Goal: Check status: Check status

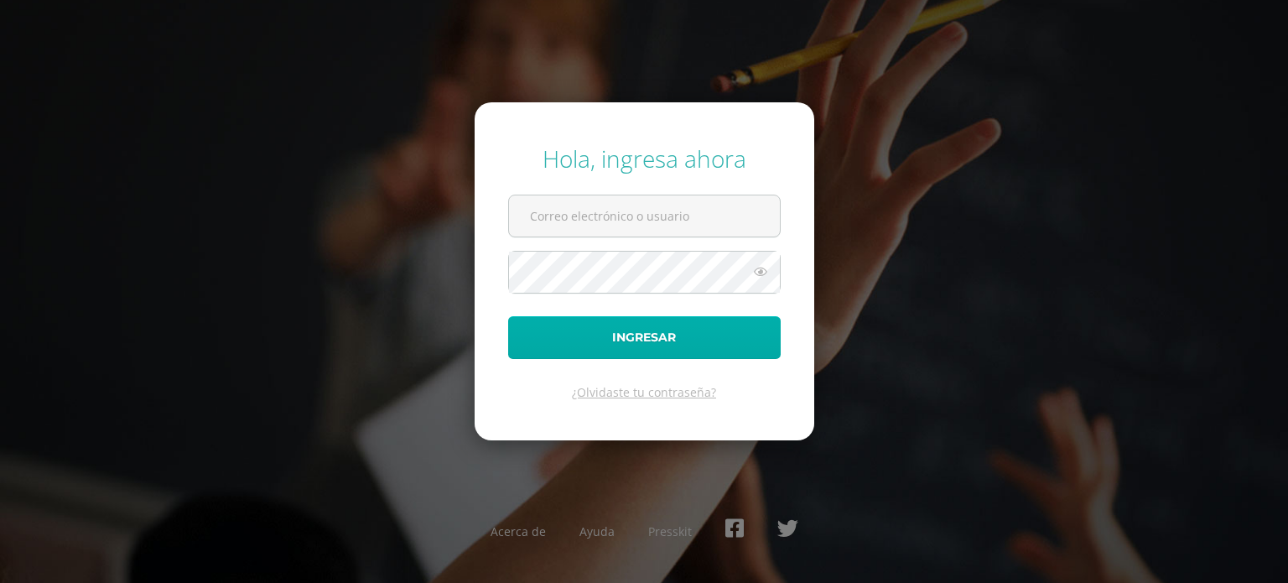
type input "o.vanegas.1bdb@gmail.com"
click at [715, 333] on button "Ingresar" at bounding box center [644, 337] width 273 height 43
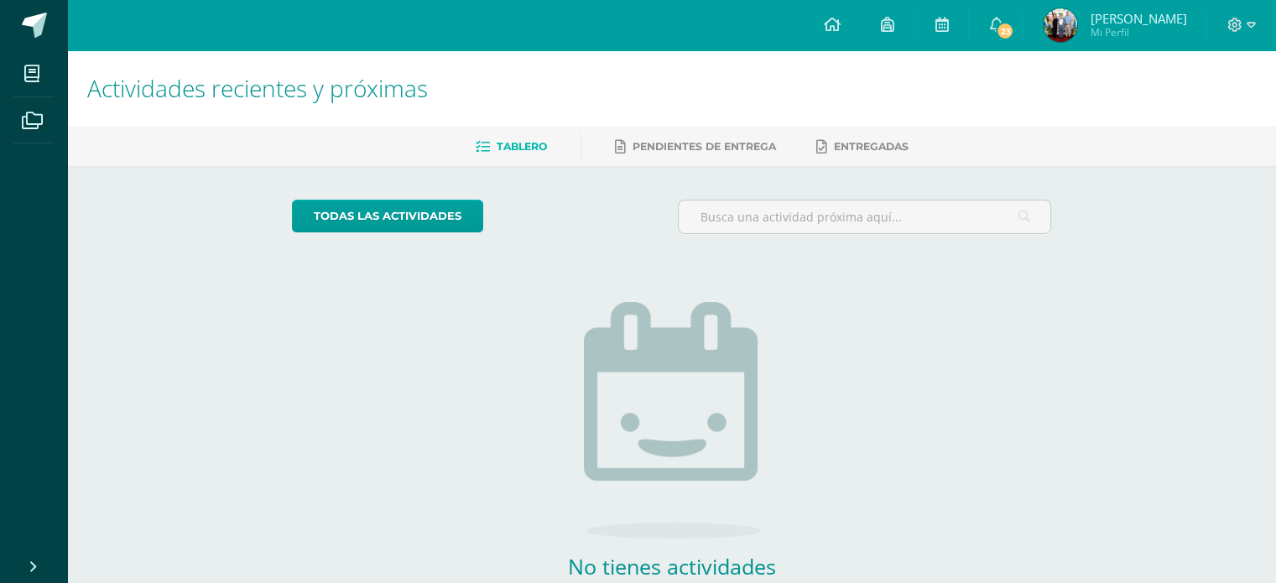
click at [1077, 23] on img at bounding box center [1060, 25] width 34 height 34
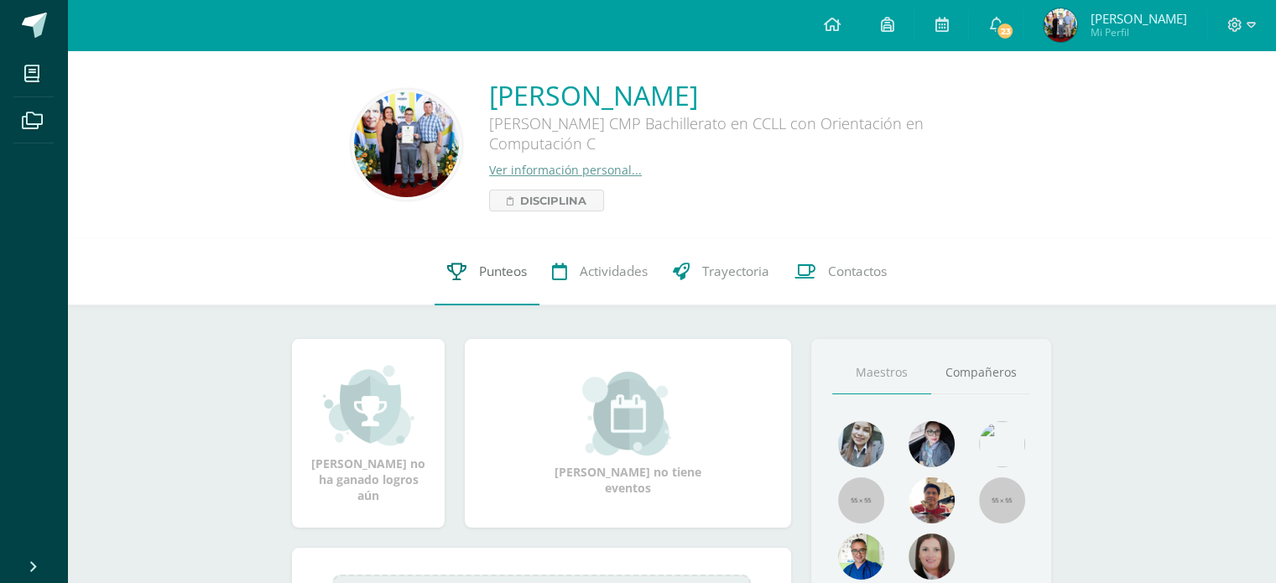
click at [481, 278] on span "Punteos" at bounding box center [503, 272] width 48 height 18
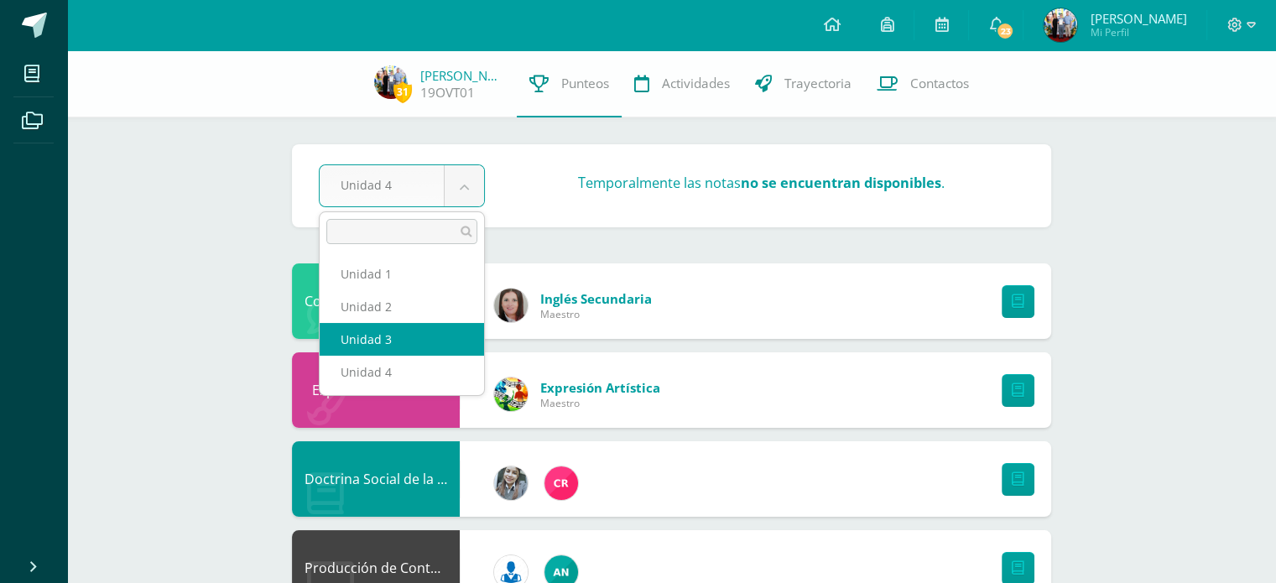
select select "Unidad 3"
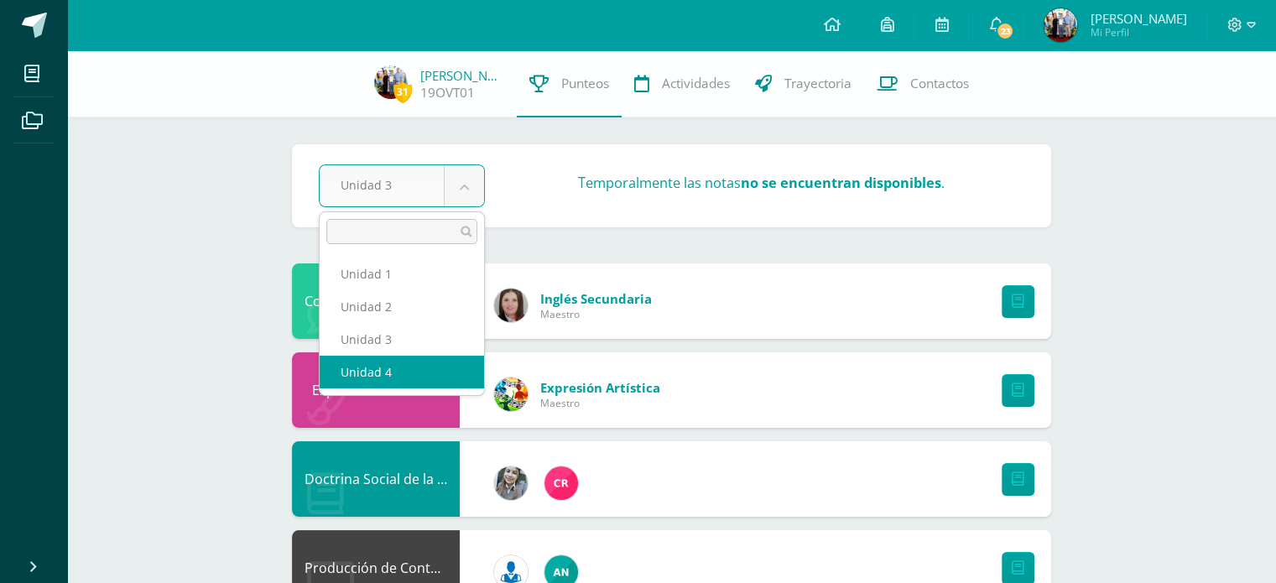
select select "Unidad 4"
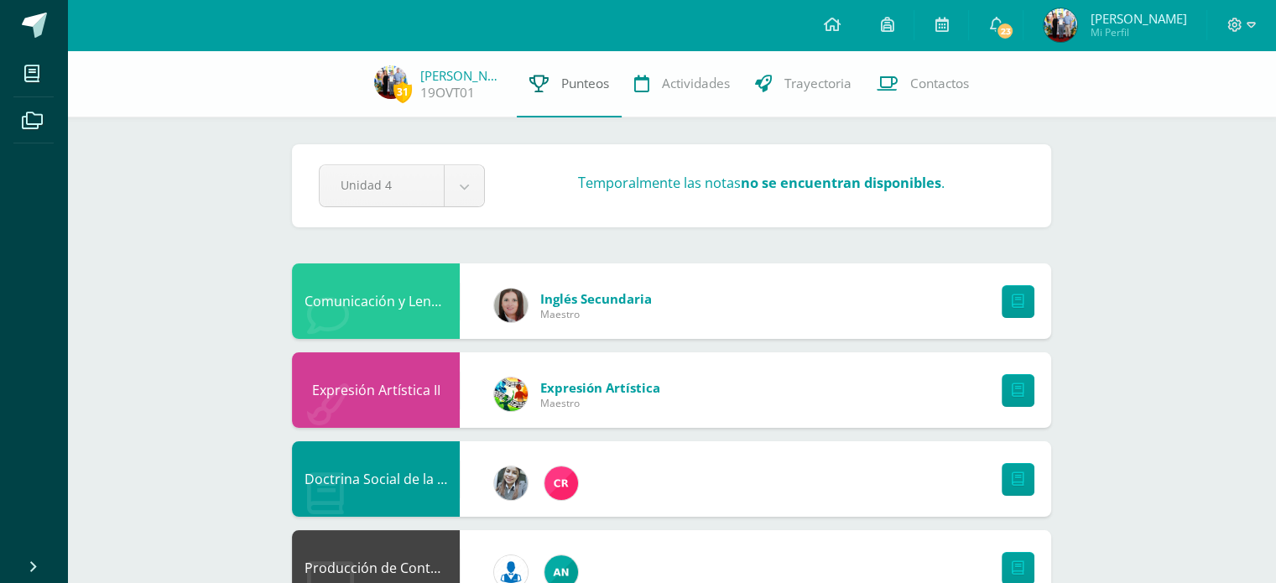
click at [575, 88] on span "Punteos" at bounding box center [585, 84] width 48 height 18
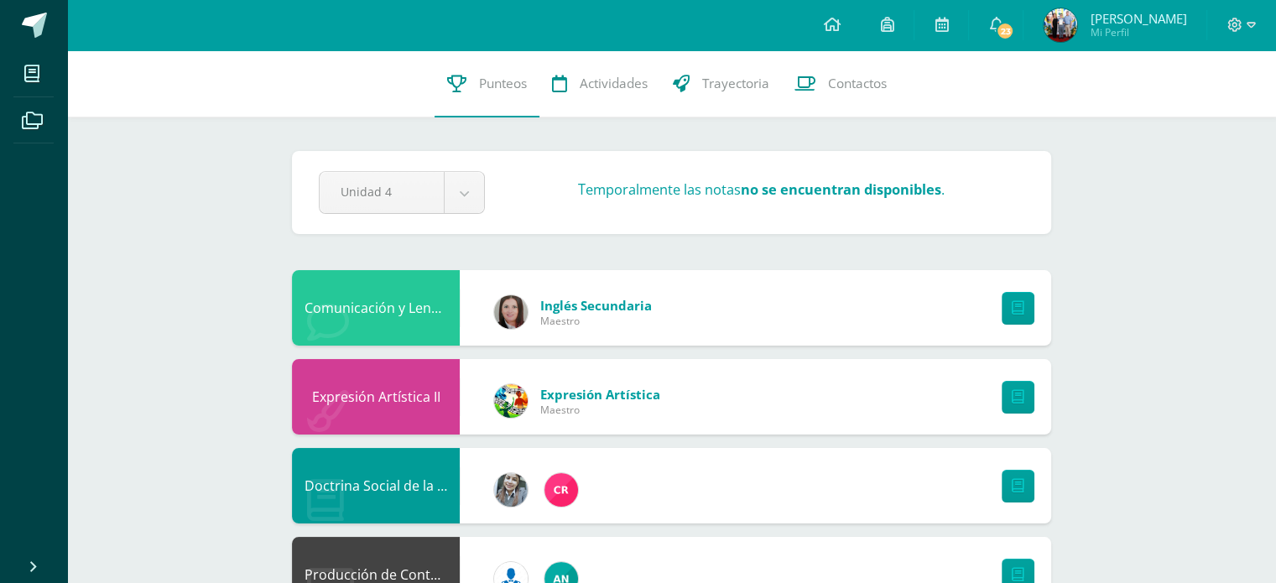
click at [781, 195] on strong "no se encuentran disponibles" at bounding box center [841, 189] width 200 height 18
click at [482, 84] on span "Punteos" at bounding box center [503, 84] width 48 height 18
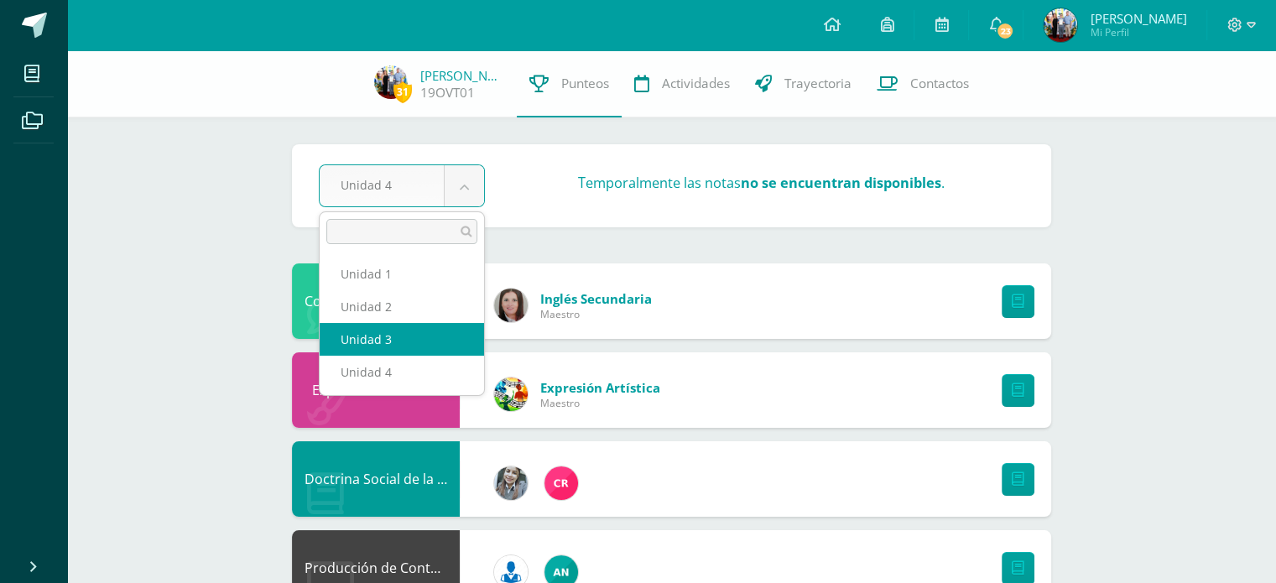
select select "Unidad 3"
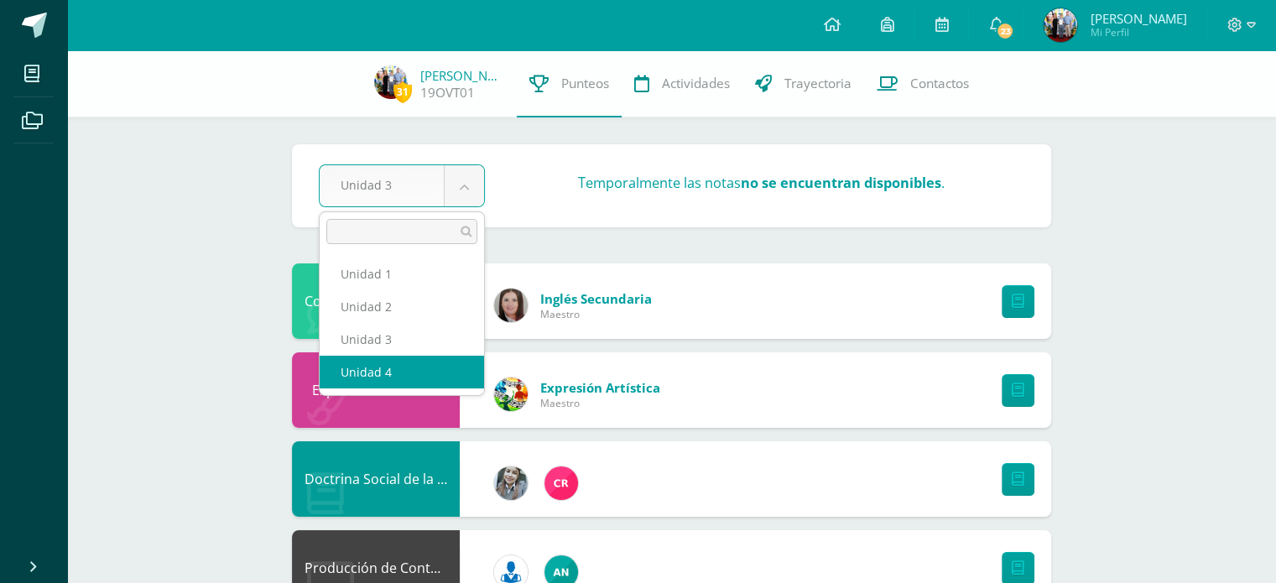
select select "Unidad 4"
